Goal: Information Seeking & Learning: Check status

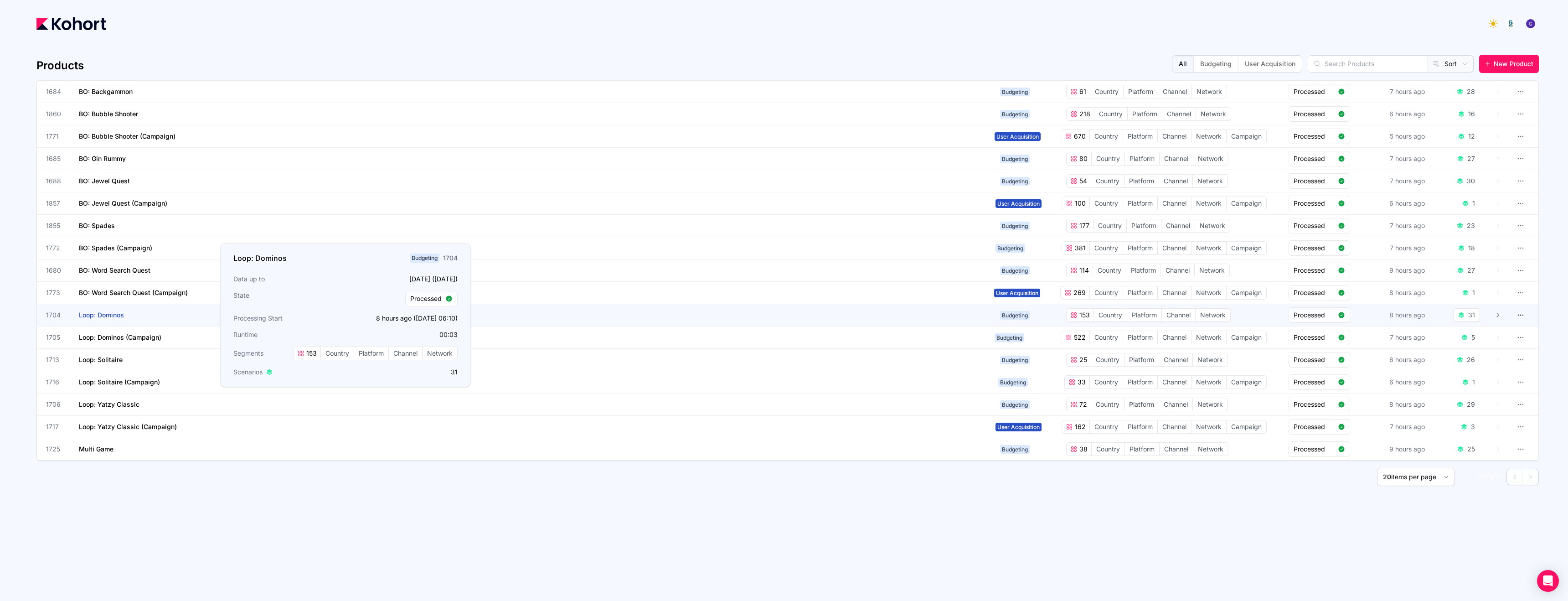
click at [110, 317] on span "Loop: Dominos" at bounding box center [101, 314] width 45 height 8
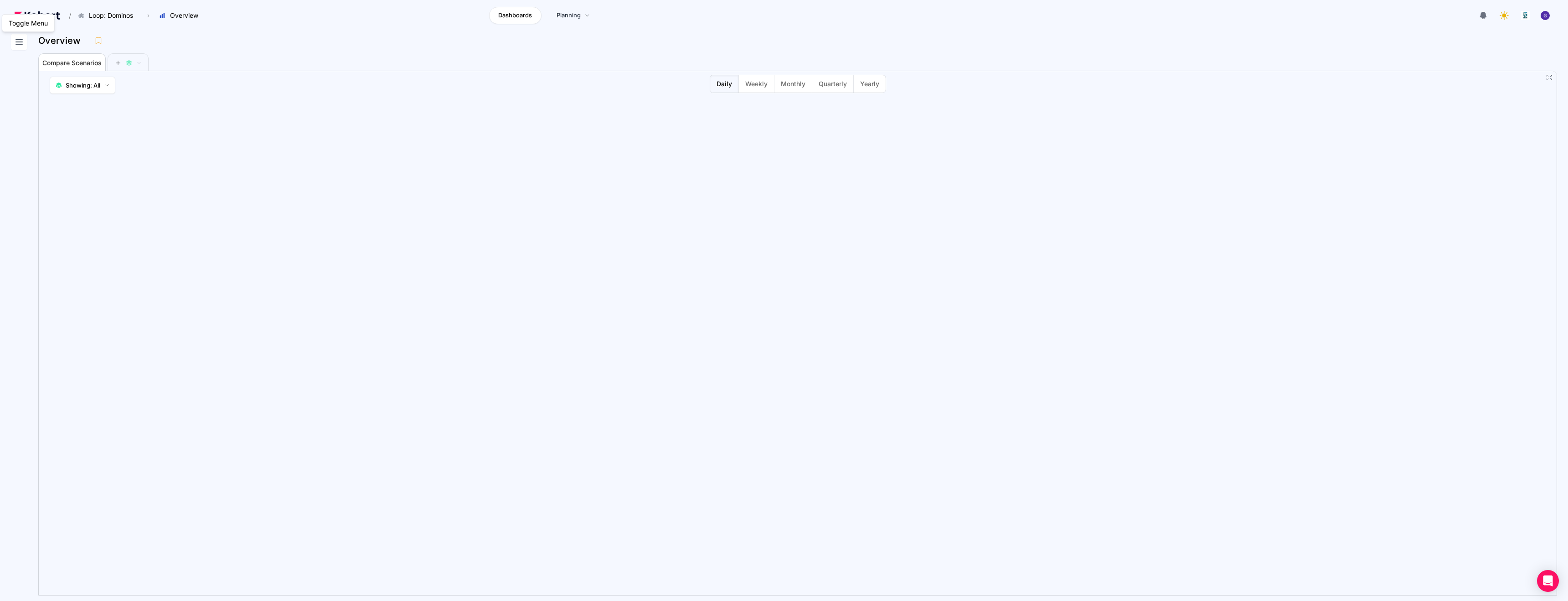
click at [20, 42] on icon at bounding box center [19, 41] width 11 height 11
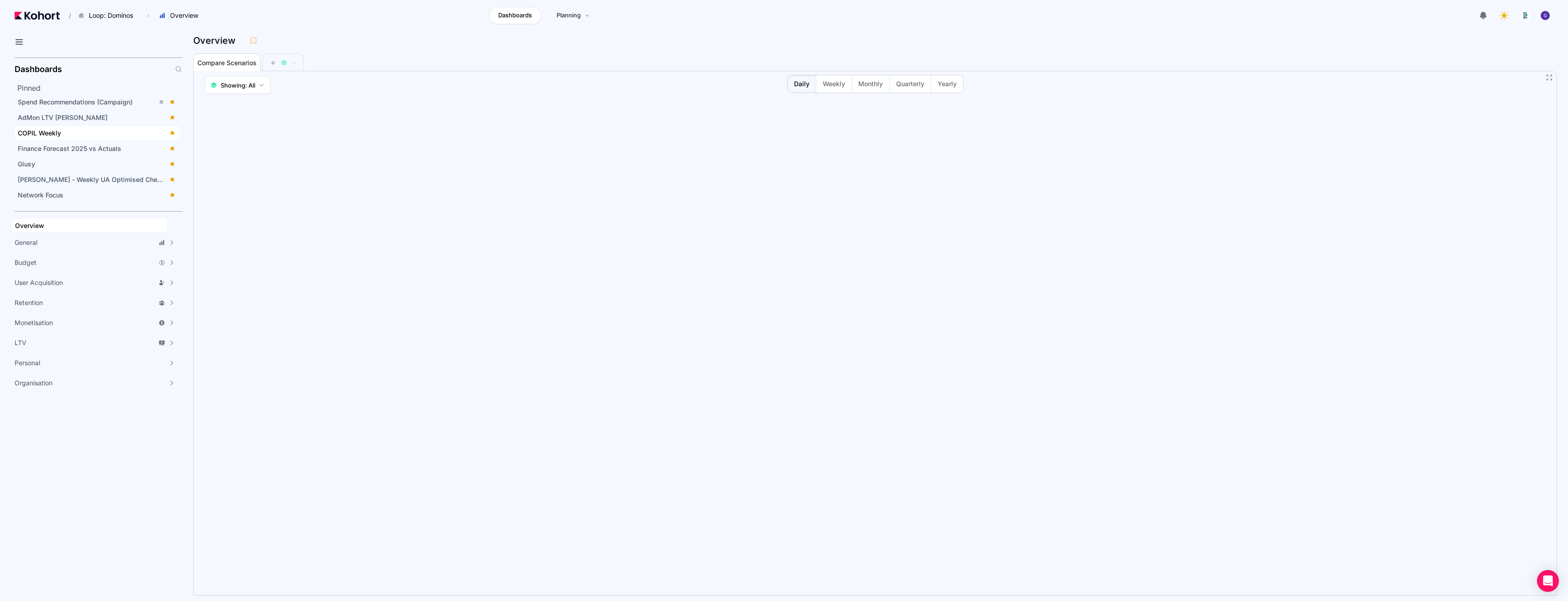
click at [54, 135] on span "COPIL Weekly" at bounding box center [39, 132] width 43 height 8
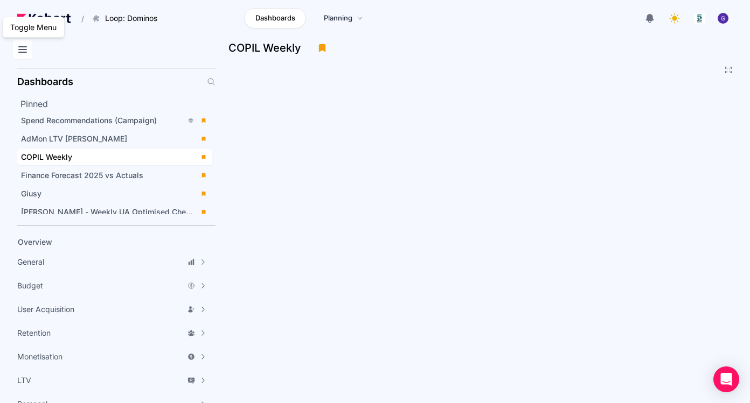
click at [28, 51] on icon at bounding box center [22, 49] width 13 height 13
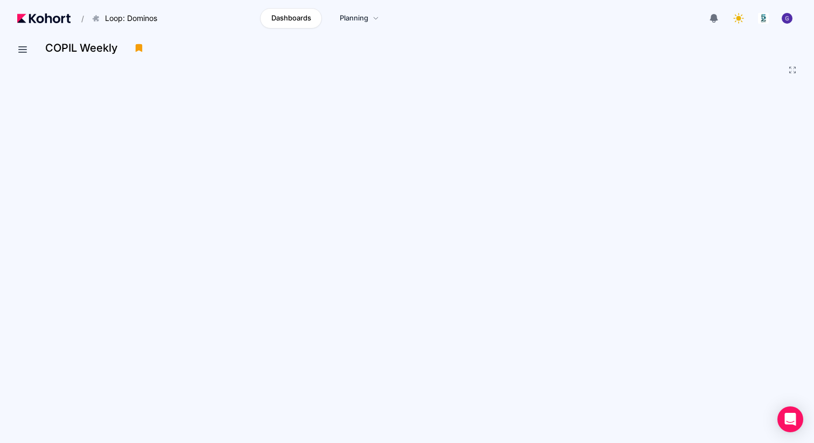
click at [792, 70] on icon at bounding box center [792, 70] width 9 height 9
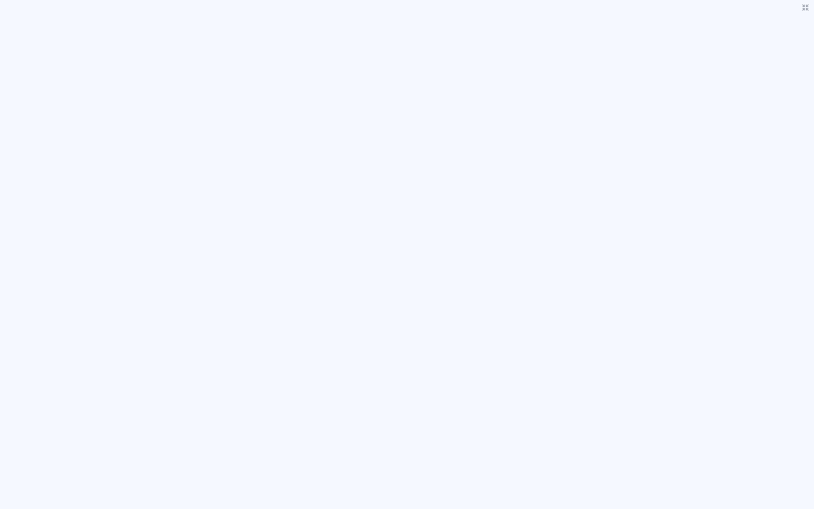
click at [805, 6] on icon at bounding box center [805, 7] width 9 height 9
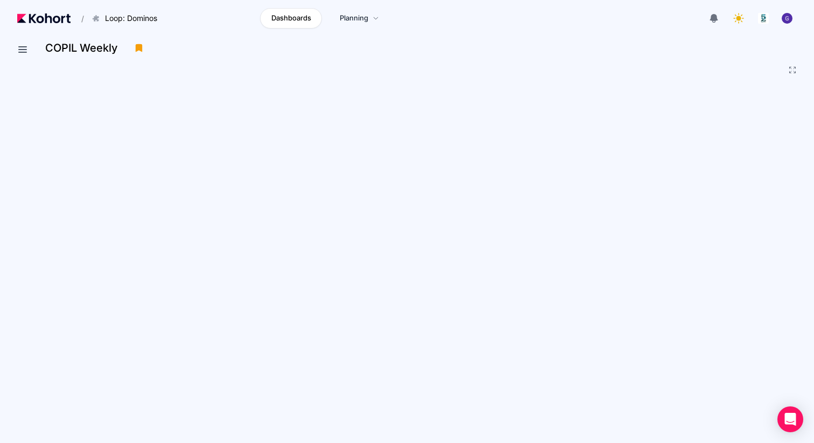
click at [791, 71] on icon at bounding box center [792, 70] width 9 height 9
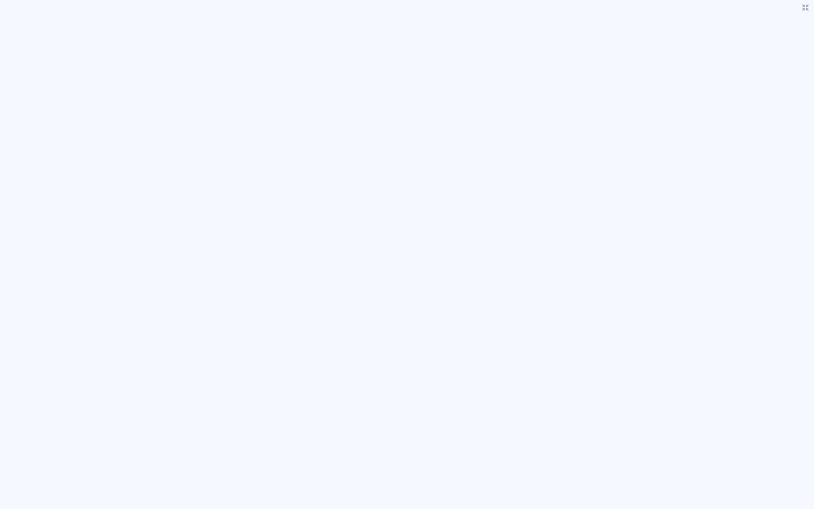
click at [801, 9] on icon at bounding box center [805, 7] width 9 height 9
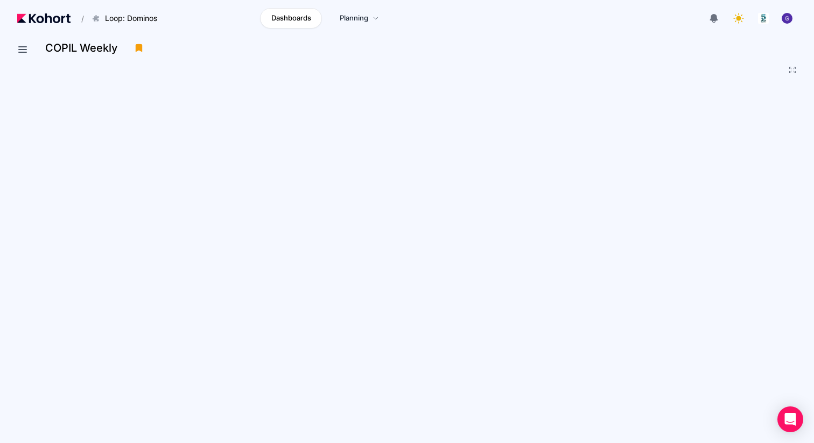
click at [795, 70] on icon at bounding box center [792, 70] width 9 height 9
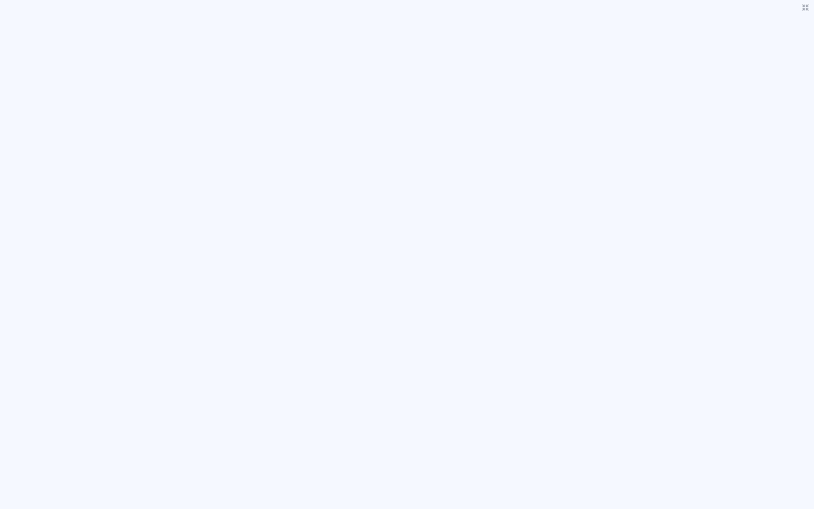
click at [806, 8] on icon at bounding box center [805, 7] width 9 height 9
